Goal: Information Seeking & Learning: Learn about a topic

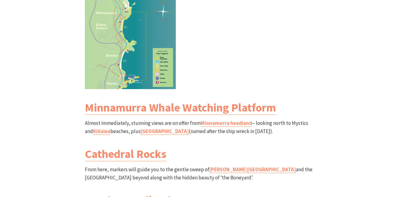
scroll to position [697, 0]
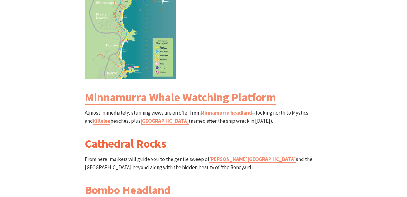
click at [141, 136] on link "Cathedral Rocks" at bounding box center [125, 143] width 81 height 15
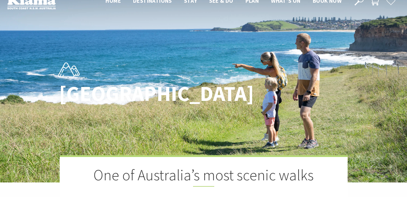
scroll to position [0, 0]
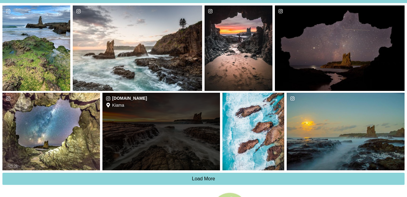
scroll to position [545, 0]
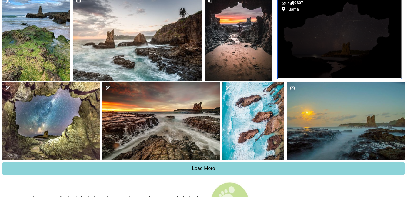
click at [319, 46] on div "xglj0307 Location [GEOGRAPHIC_DATA]" at bounding box center [339, 37] width 123 height 81
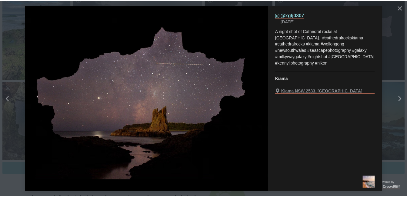
scroll to position [195, 418]
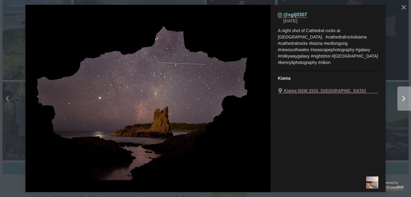
click at [403, 99] on icon "Right" at bounding box center [404, 98] width 3 height 5
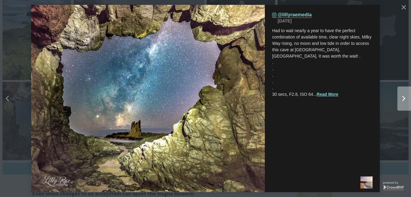
click at [403, 99] on icon "Right" at bounding box center [404, 98] width 3 height 5
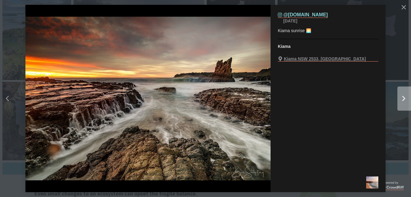
click at [403, 100] on icon "Right" at bounding box center [404, 98] width 3 height 5
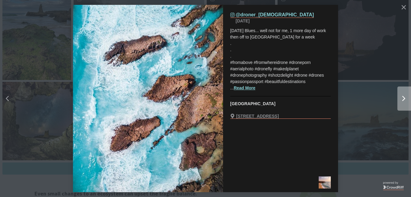
click at [403, 100] on icon "Right" at bounding box center [404, 98] width 3 height 5
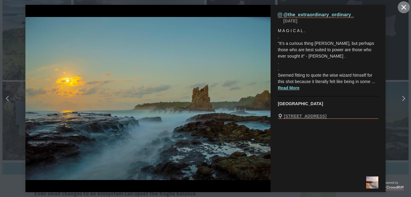
drag, startPoint x: 403, startPoint y: 9, endPoint x: 399, endPoint y: 10, distance: 4.6
click at [402, 9] on button "Close" at bounding box center [404, 7] width 12 height 12
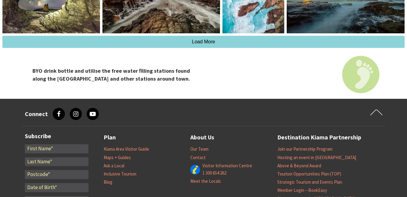
scroll to position [611, 0]
